Goal: Communication & Community: Answer question/provide support

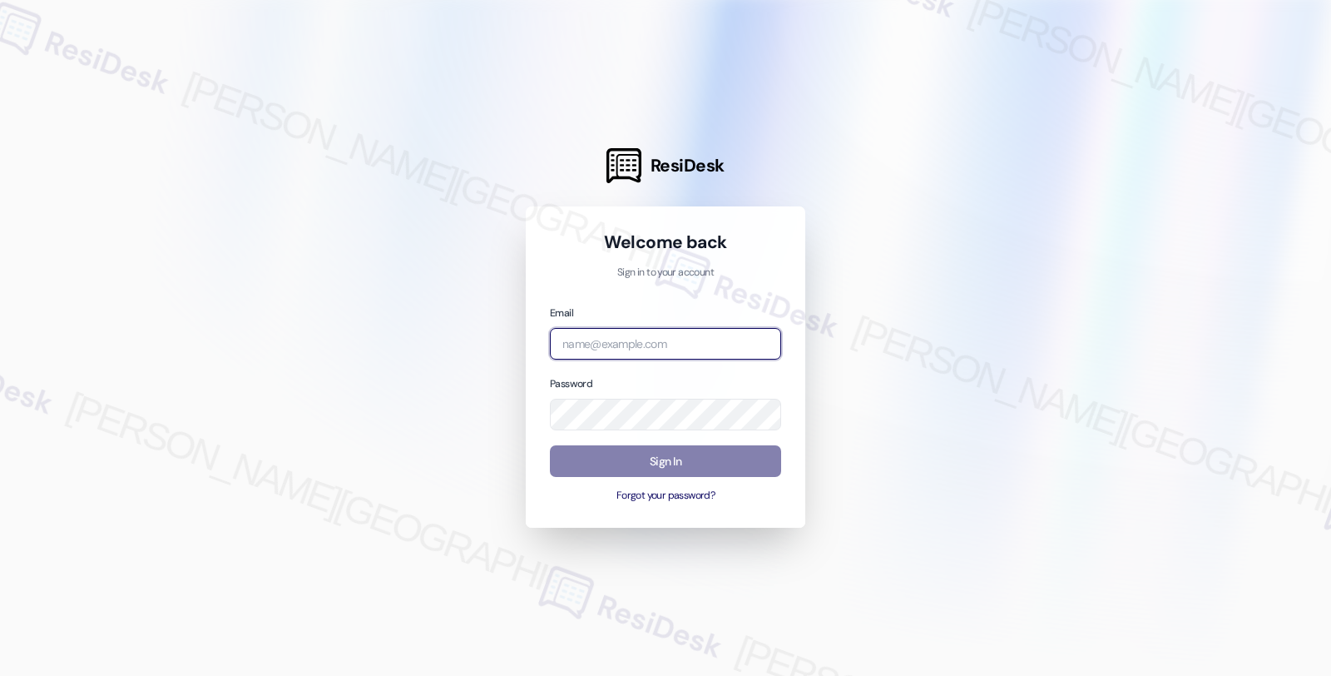
click at [628, 343] on input "email" at bounding box center [665, 344] width 231 height 32
type input "automated-surveys-orion_housing-fides.[PERSON_NAME]@orion_[DOMAIN_NAME]"
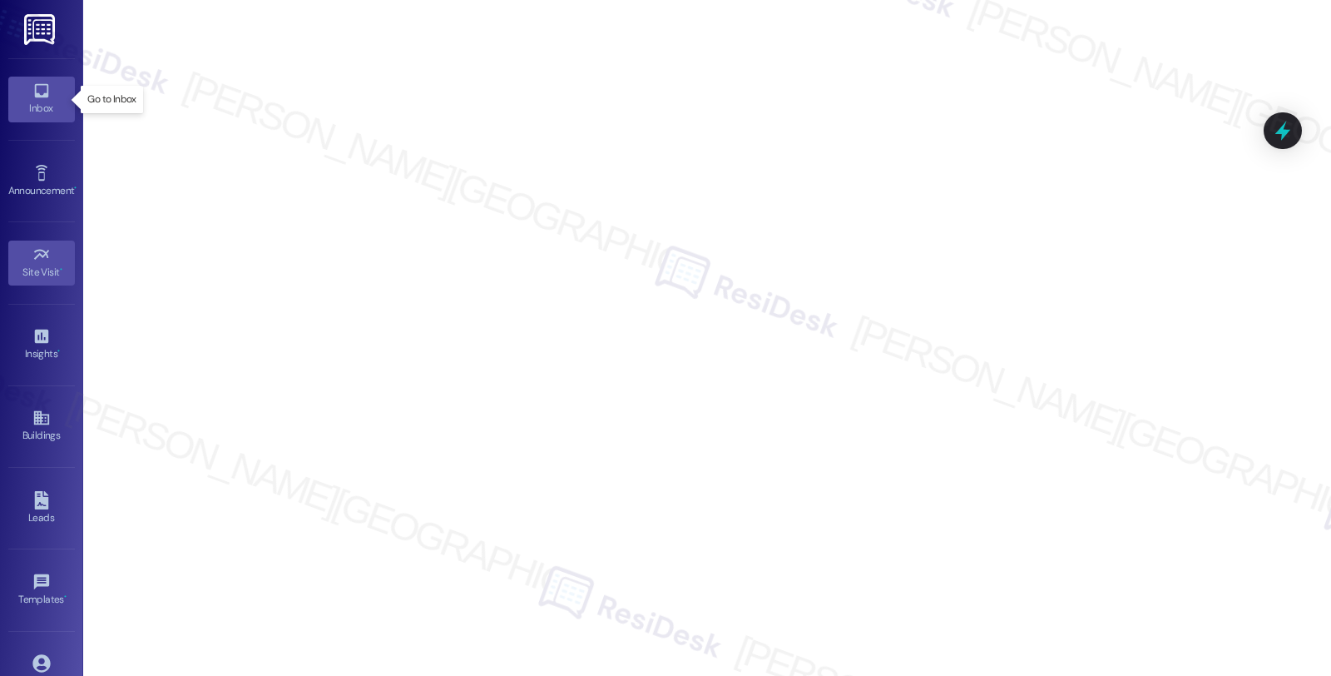
click at [42, 98] on icon at bounding box center [41, 91] width 18 height 18
